Goal: Information Seeking & Learning: Find specific fact

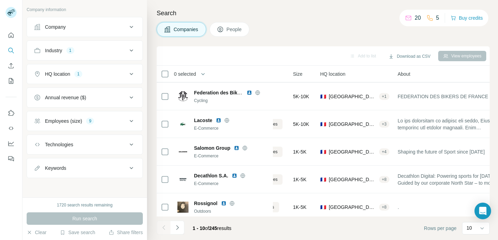
scroll to position [142, 54]
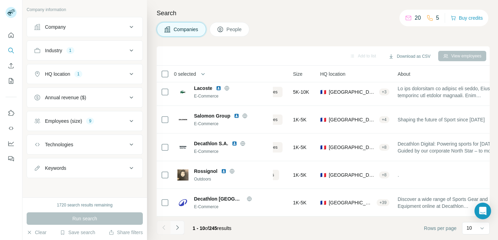
click at [181, 227] on button "Navigate to next page" at bounding box center [177, 227] width 14 height 14
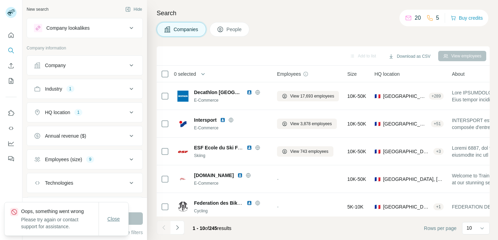
click at [111, 218] on span "Close" at bounding box center [113, 218] width 12 height 7
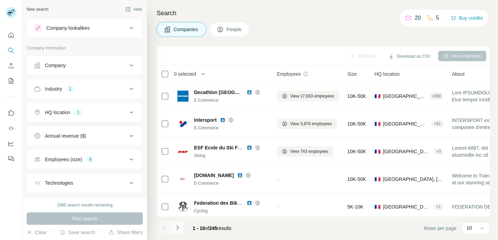
click at [180, 226] on icon "Navigate to next page" at bounding box center [177, 227] width 7 height 7
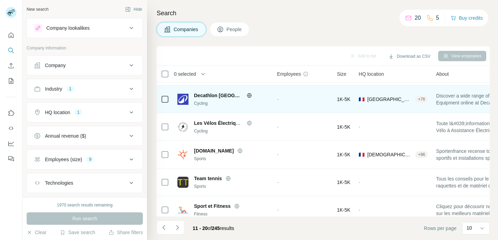
scroll to position [31, 0]
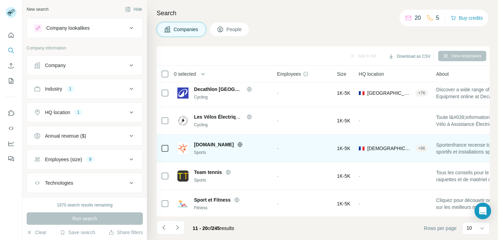
drag, startPoint x: 232, startPoint y: 144, endPoint x: 193, endPoint y: 143, distance: 38.7
click at [194, 143] on div "[DOMAIN_NAME]" at bounding box center [231, 144] width 75 height 7
copy span "[DOMAIN_NAME]"
